Goal: Task Accomplishment & Management: Manage account settings

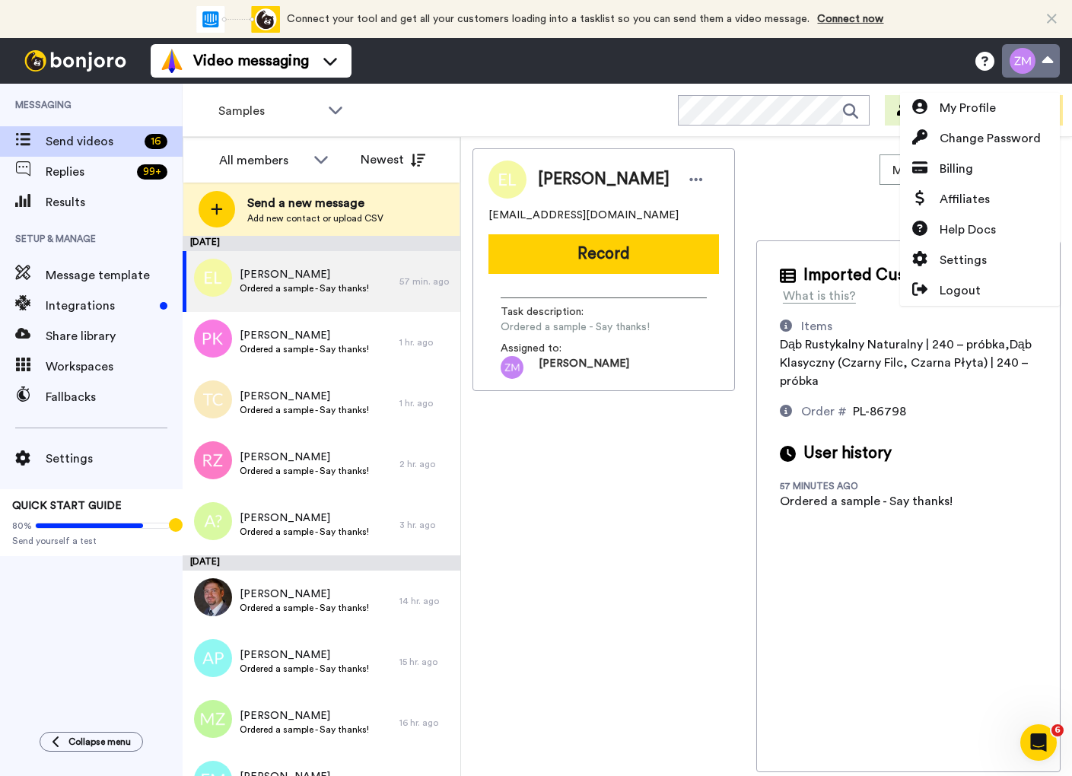
click at [1016, 70] on button at bounding box center [1031, 60] width 58 height 33
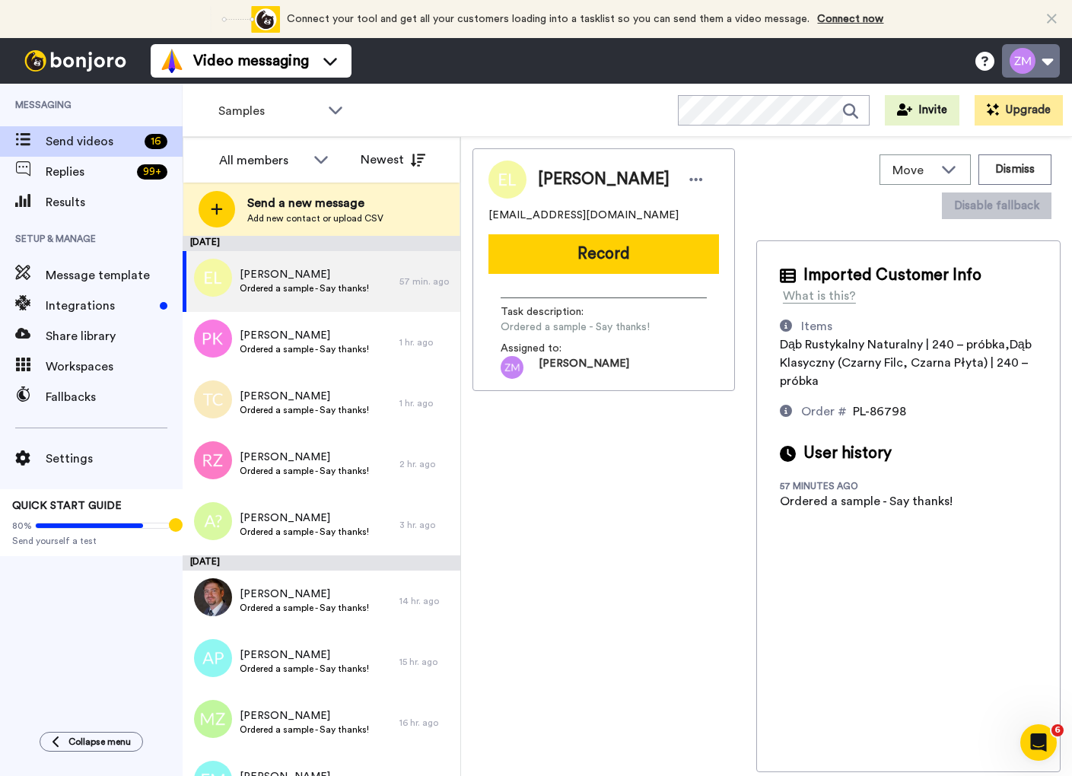
click at [1040, 65] on button at bounding box center [1031, 60] width 58 height 33
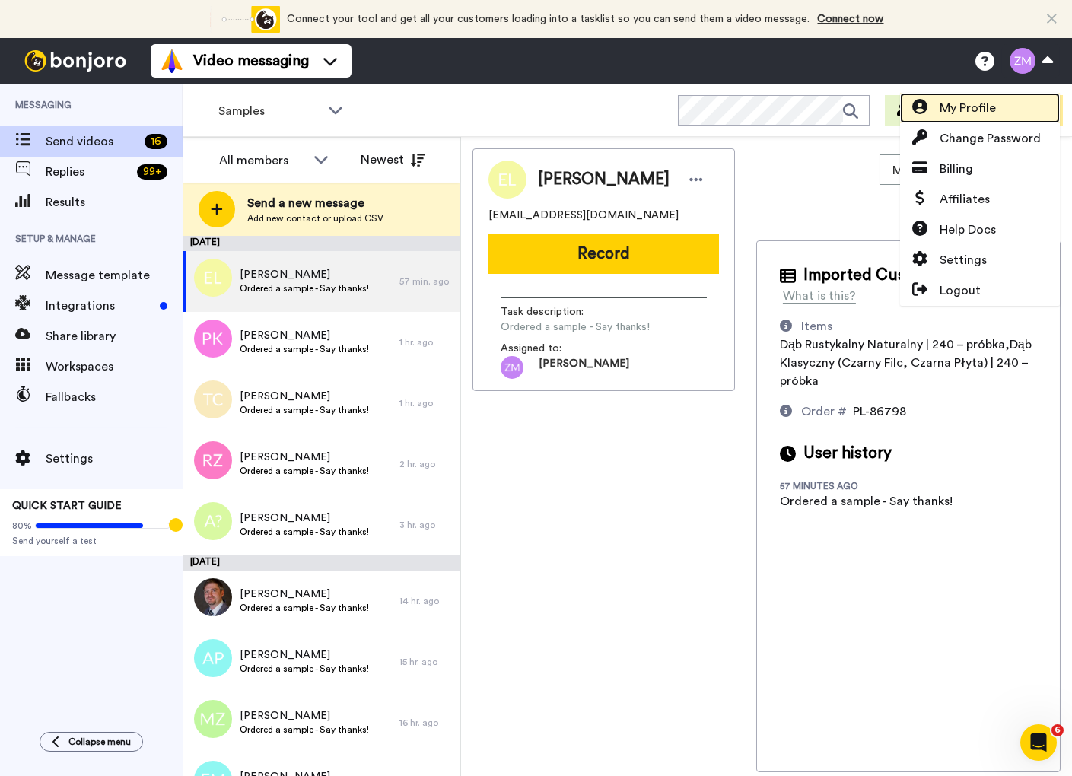
click at [976, 113] on span "My Profile" at bounding box center [968, 108] width 56 height 18
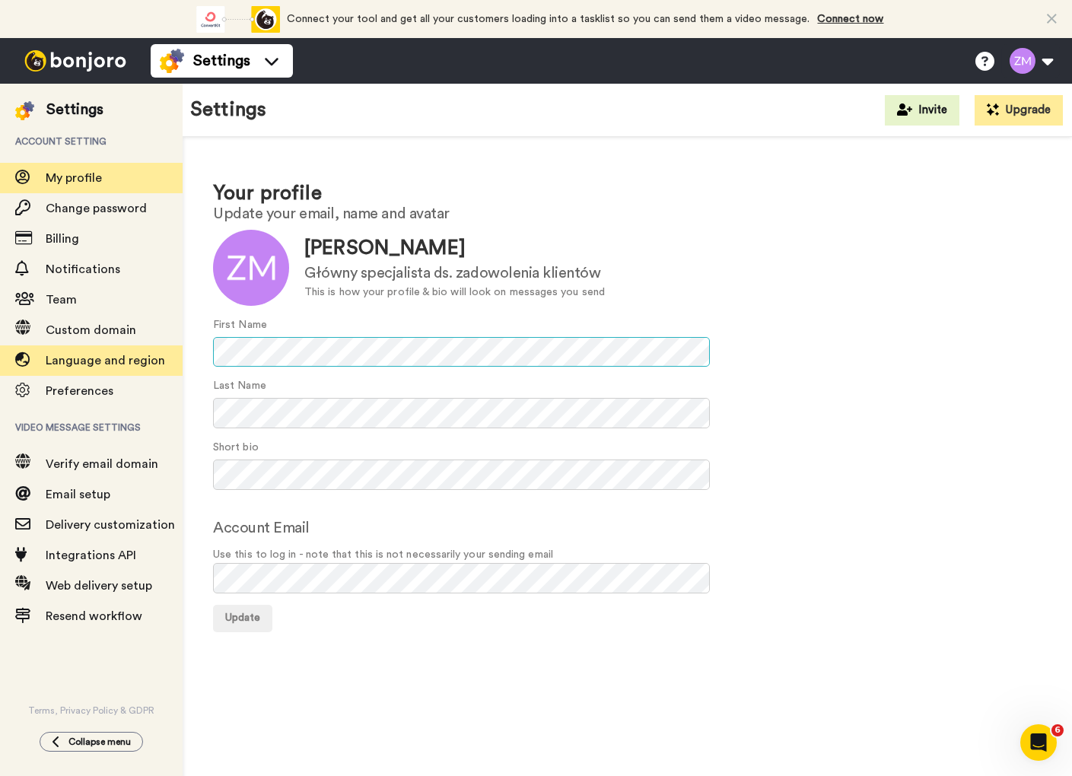
click at [177, 355] on div "Settings Account setting My profile Change password Billing Notifications Team …" at bounding box center [536, 430] width 1072 height 693
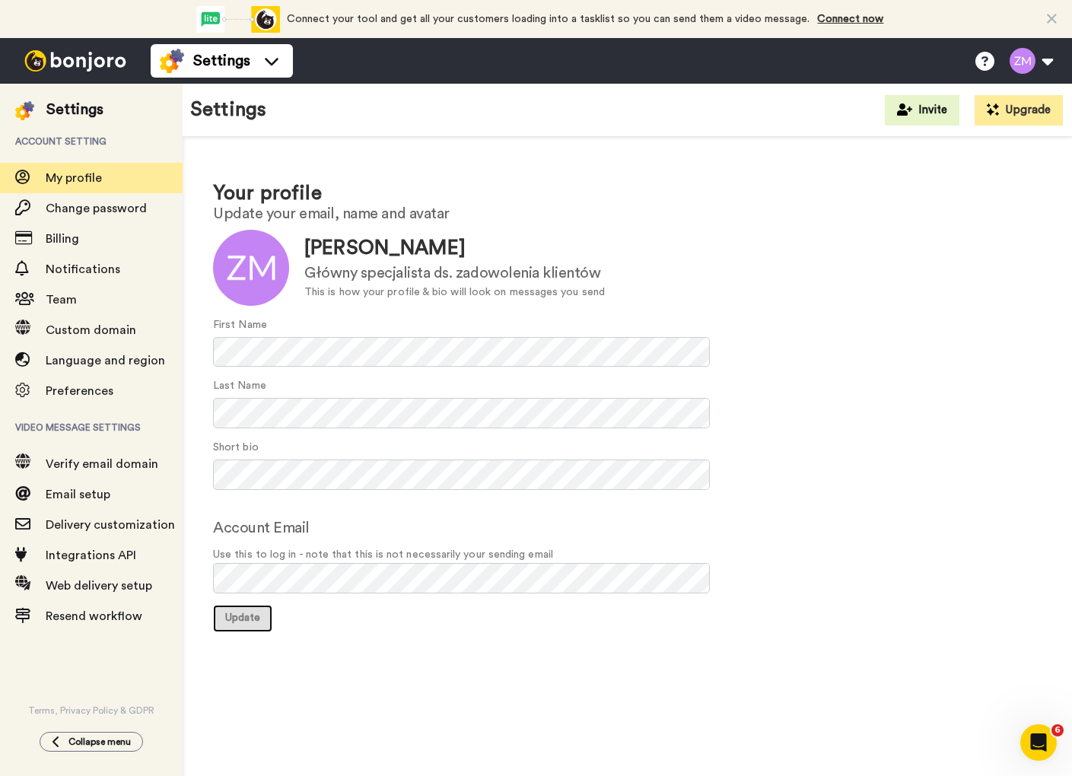
click at [241, 619] on span "Update" at bounding box center [242, 618] width 35 height 11
